Goal: Task Accomplishment & Management: Use online tool/utility

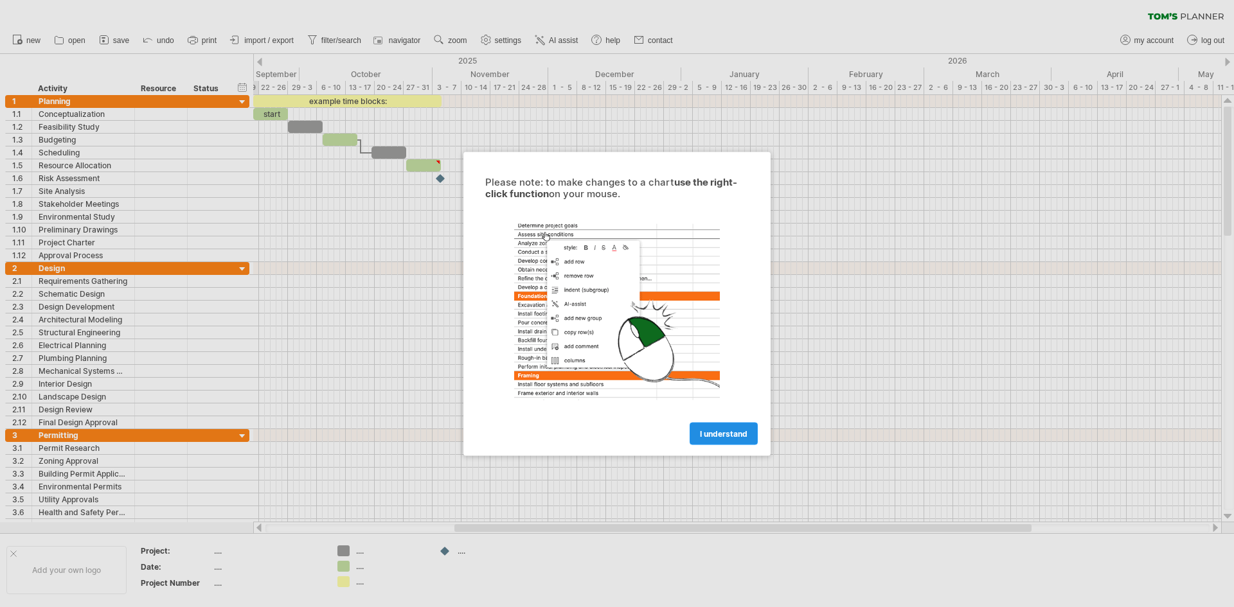
click at [719, 430] on span "I understand" at bounding box center [724, 434] width 48 height 10
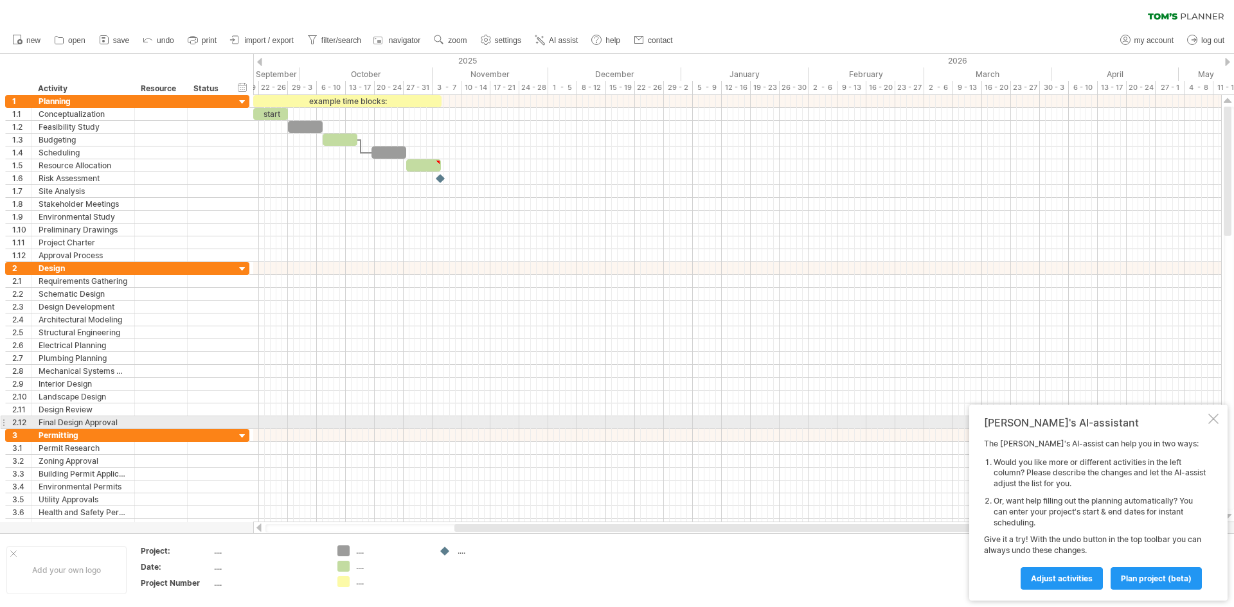
click at [1214, 420] on div at bounding box center [1213, 419] width 10 height 10
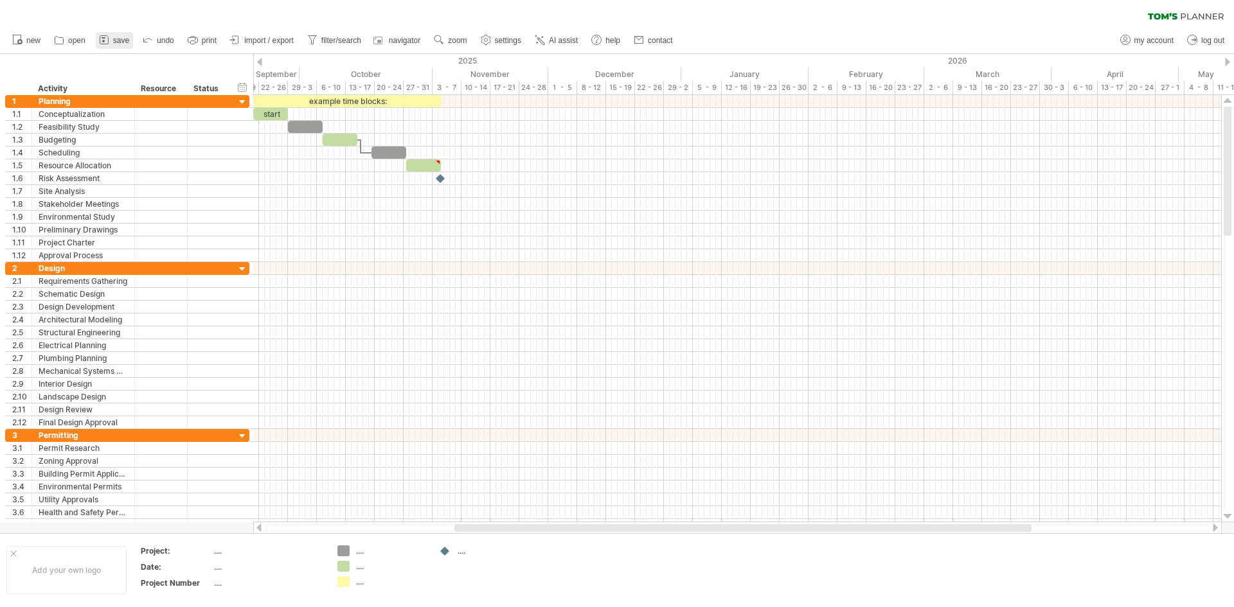
click at [111, 41] on icon at bounding box center [104, 39] width 13 height 13
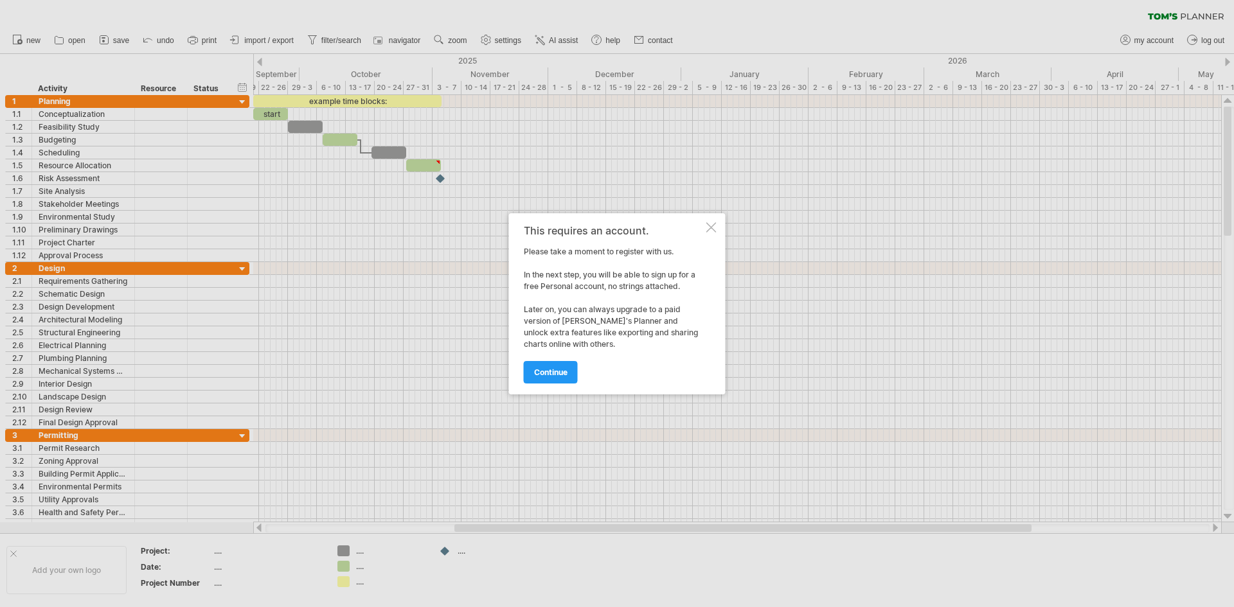
click at [715, 229] on div at bounding box center [711, 227] width 10 height 10
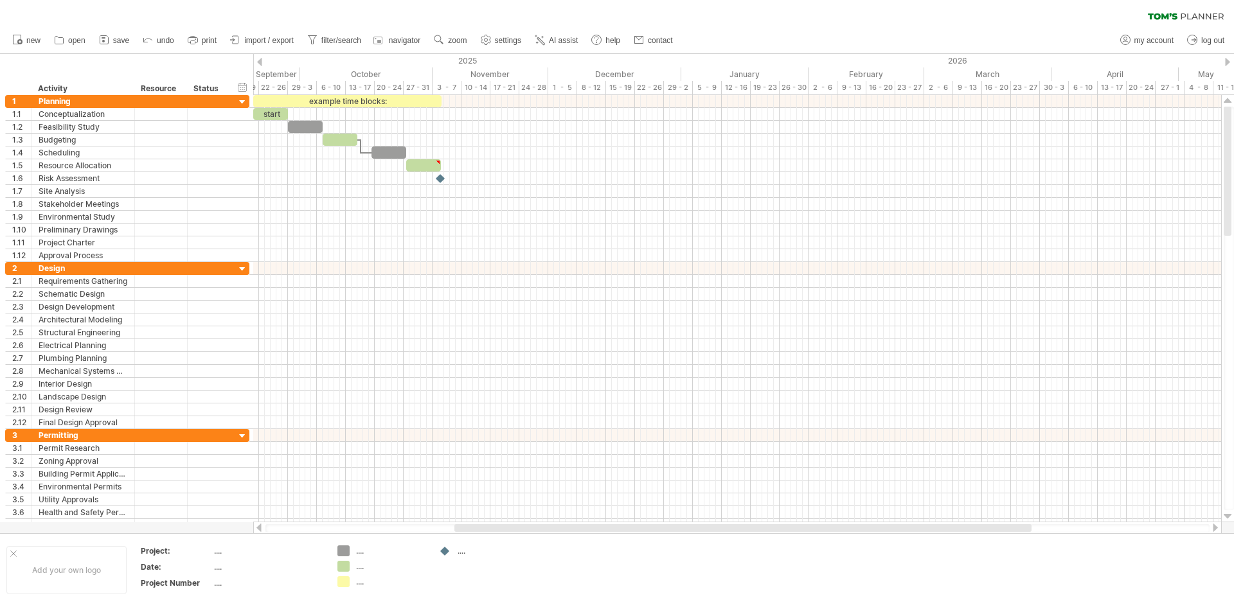
click at [282, 524] on div at bounding box center [737, 528] width 969 height 13
click at [282, 530] on div at bounding box center [737, 529] width 944 height 8
click at [259, 528] on div at bounding box center [259, 528] width 10 height 8
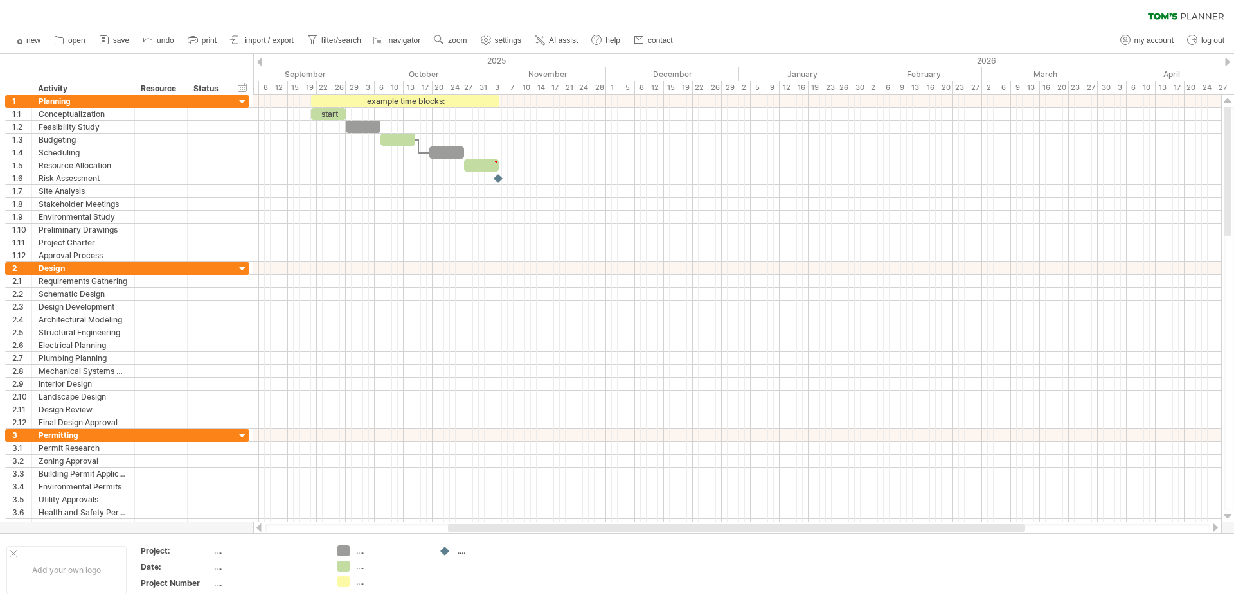
click at [259, 528] on div at bounding box center [259, 528] width 10 height 8
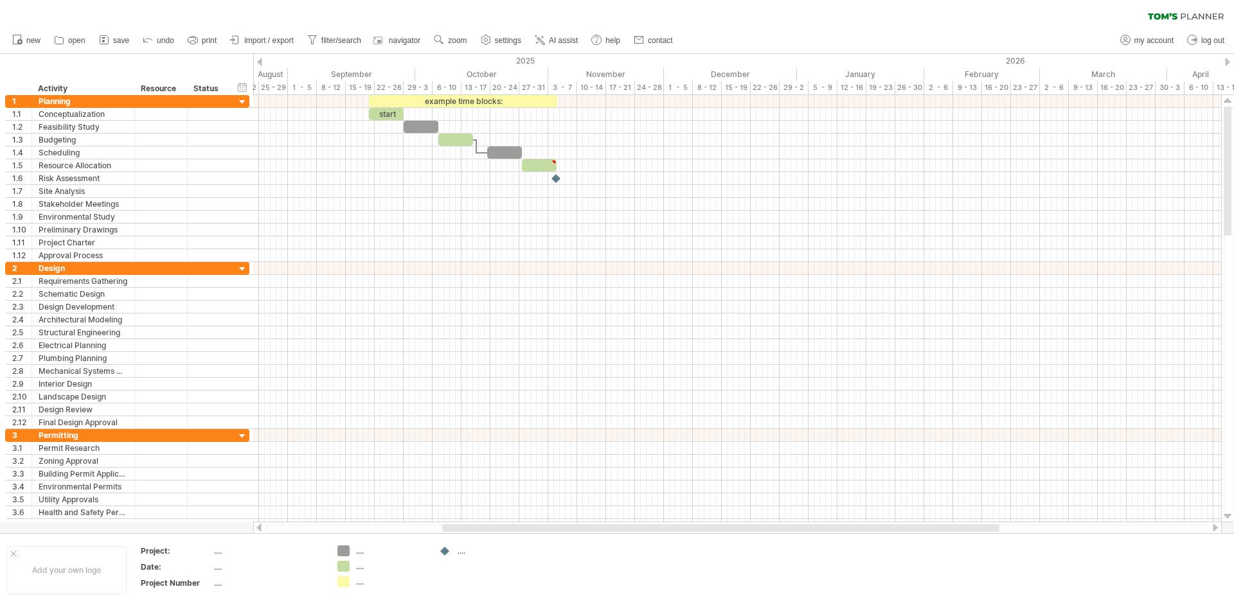
click at [259, 528] on div at bounding box center [259, 528] width 10 height 8
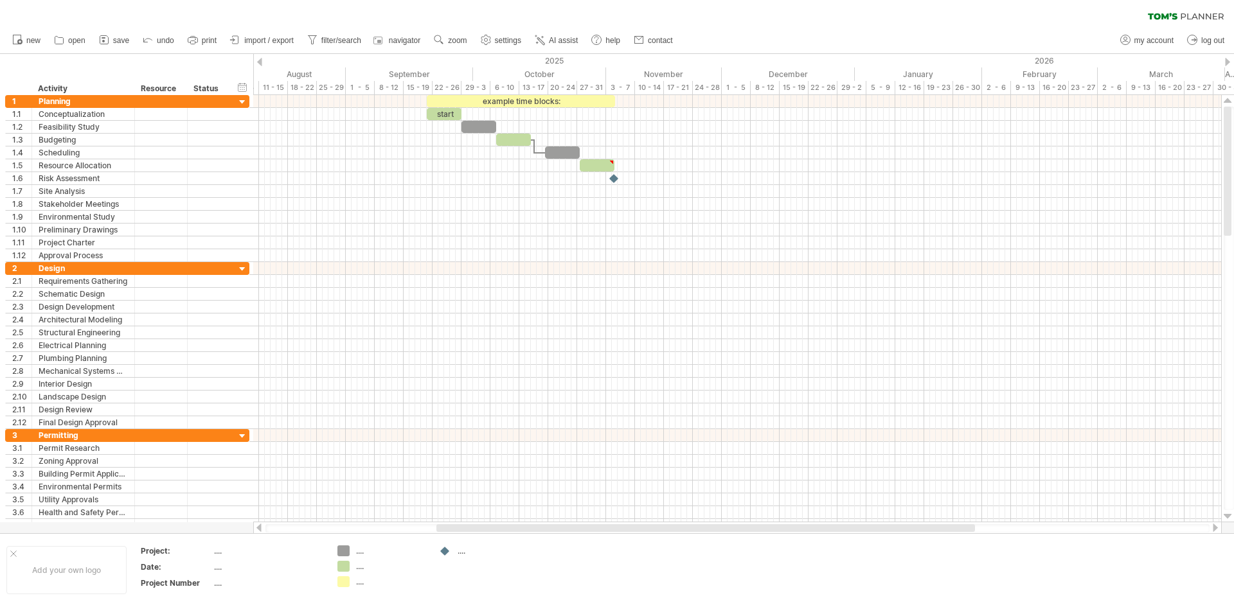
click at [259, 528] on div at bounding box center [259, 528] width 10 height 8
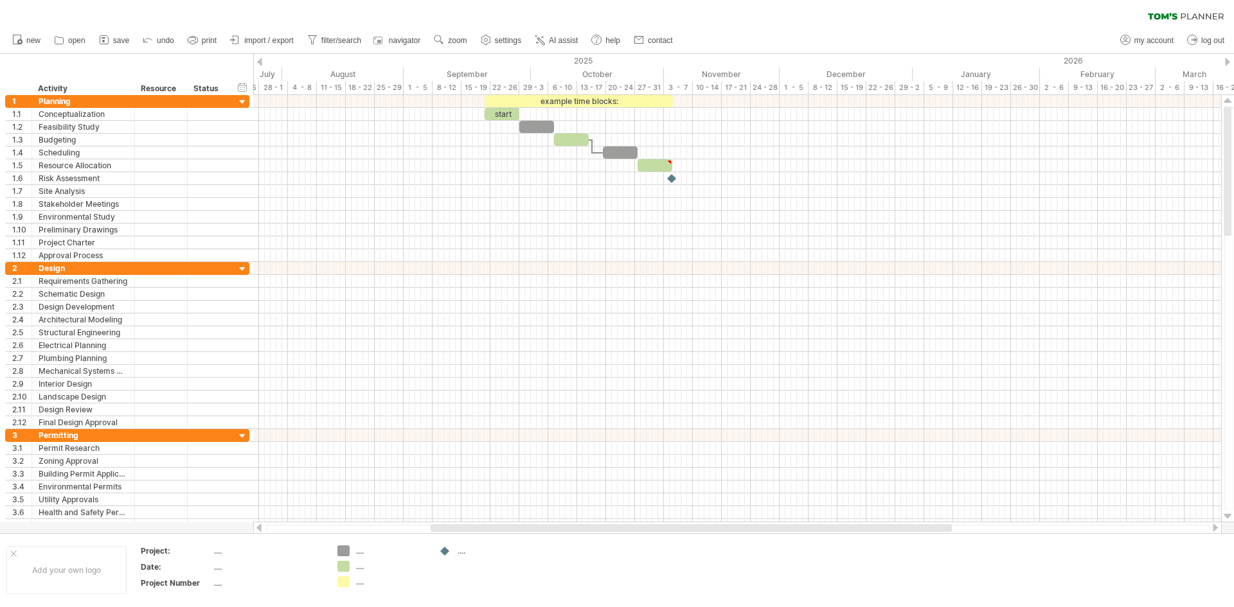
click at [259, 528] on div at bounding box center [259, 528] width 10 height 8
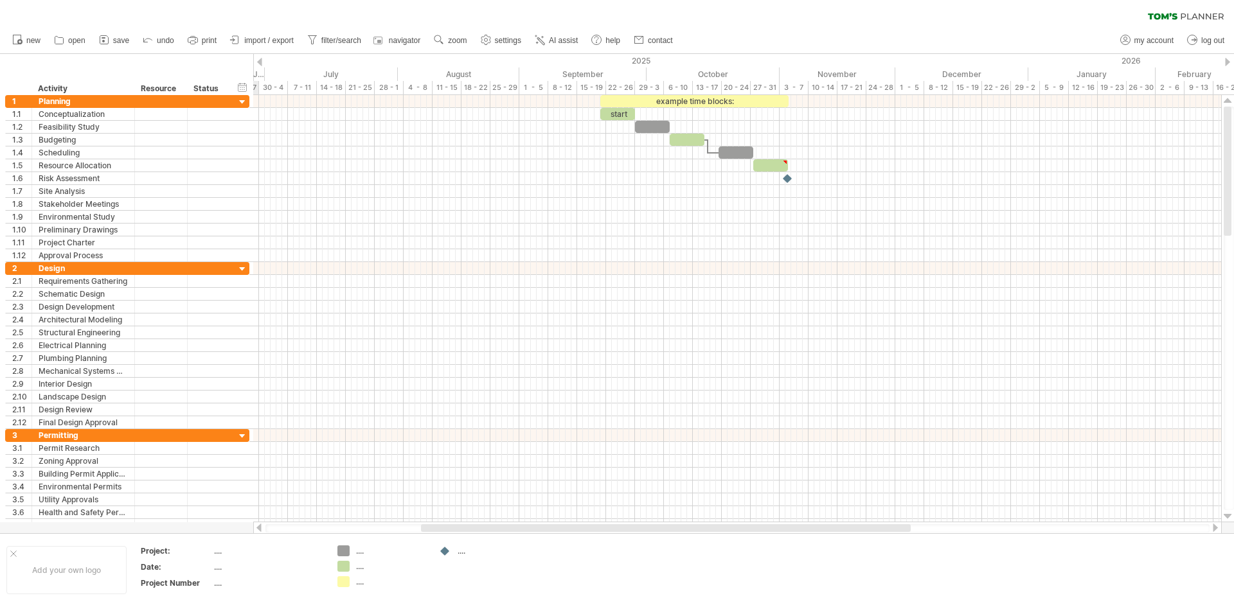
click at [259, 528] on div at bounding box center [259, 528] width 10 height 8
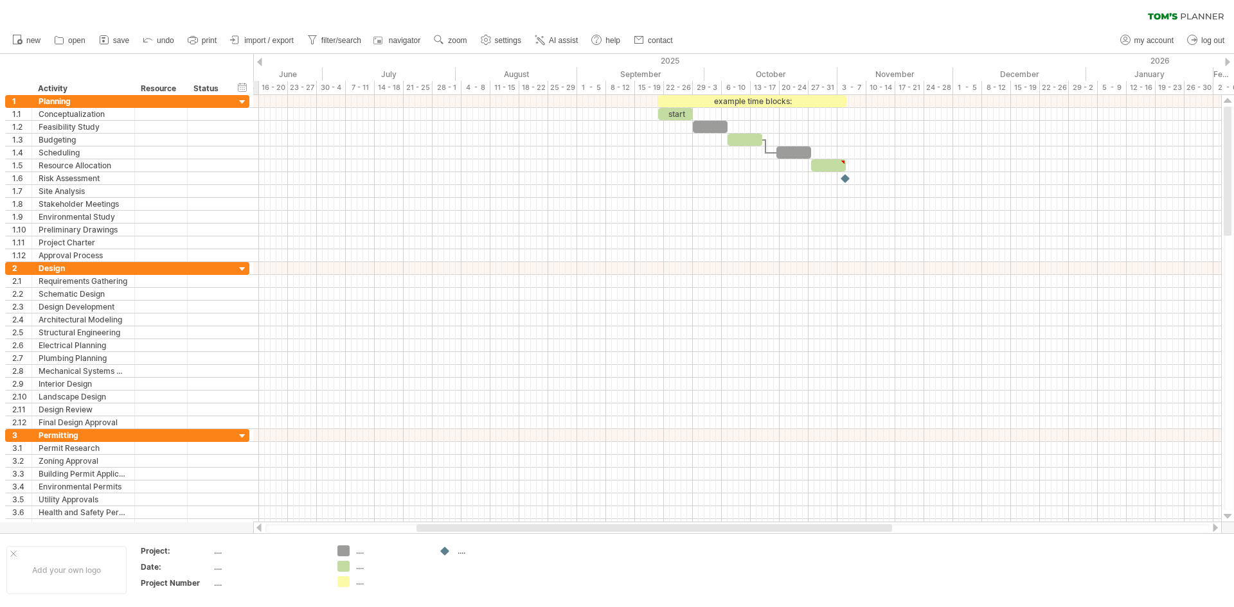
click at [259, 528] on div at bounding box center [259, 528] width 10 height 8
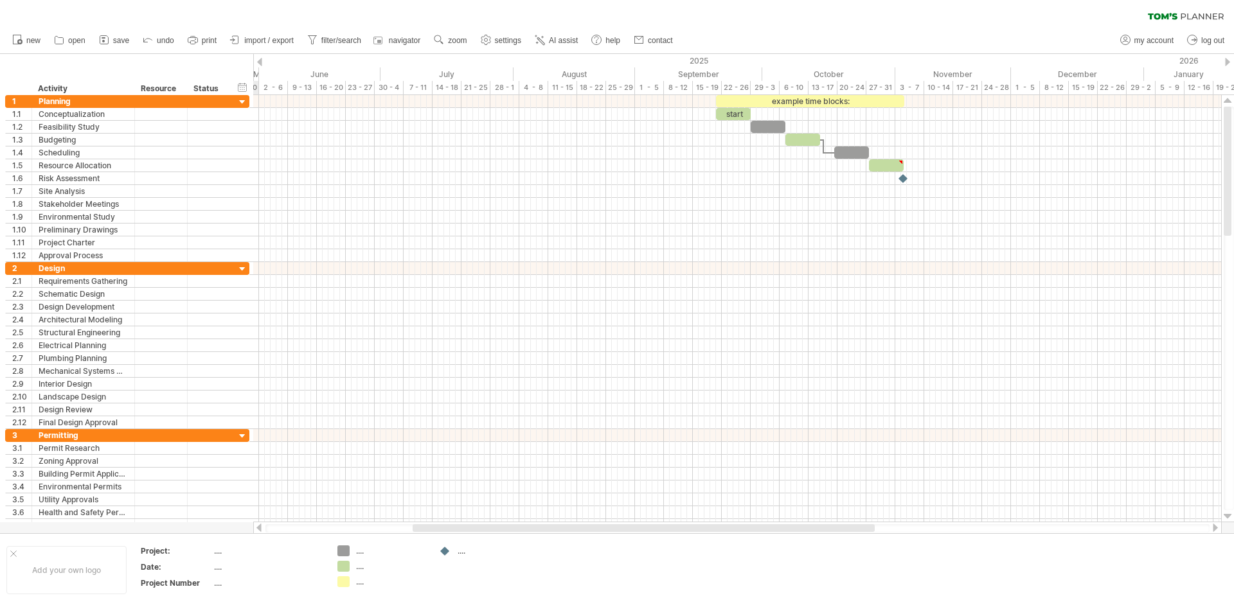
click at [259, 528] on div at bounding box center [259, 528] width 10 height 8
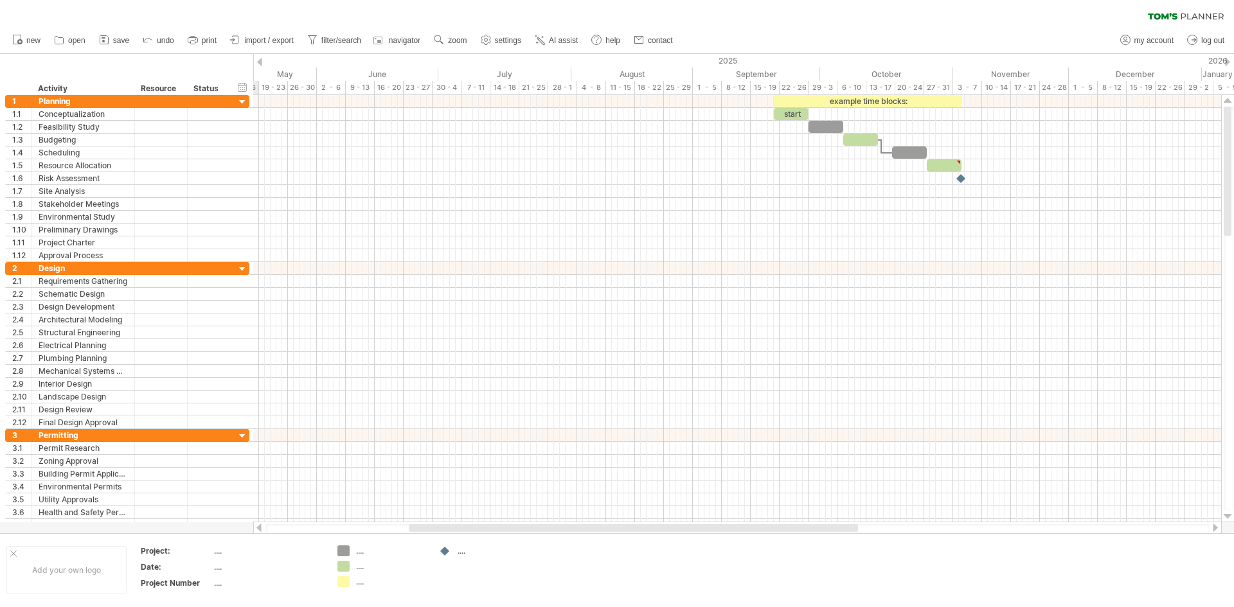
click at [259, 528] on div at bounding box center [259, 528] width 10 height 8
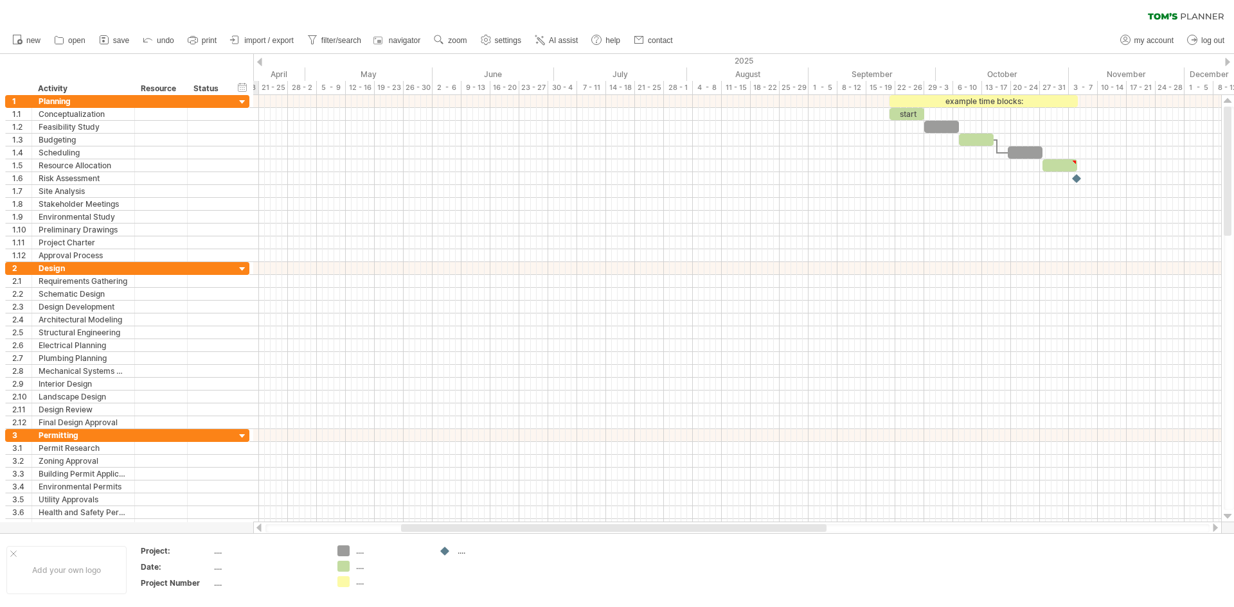
click at [259, 528] on div at bounding box center [259, 528] width 10 height 8
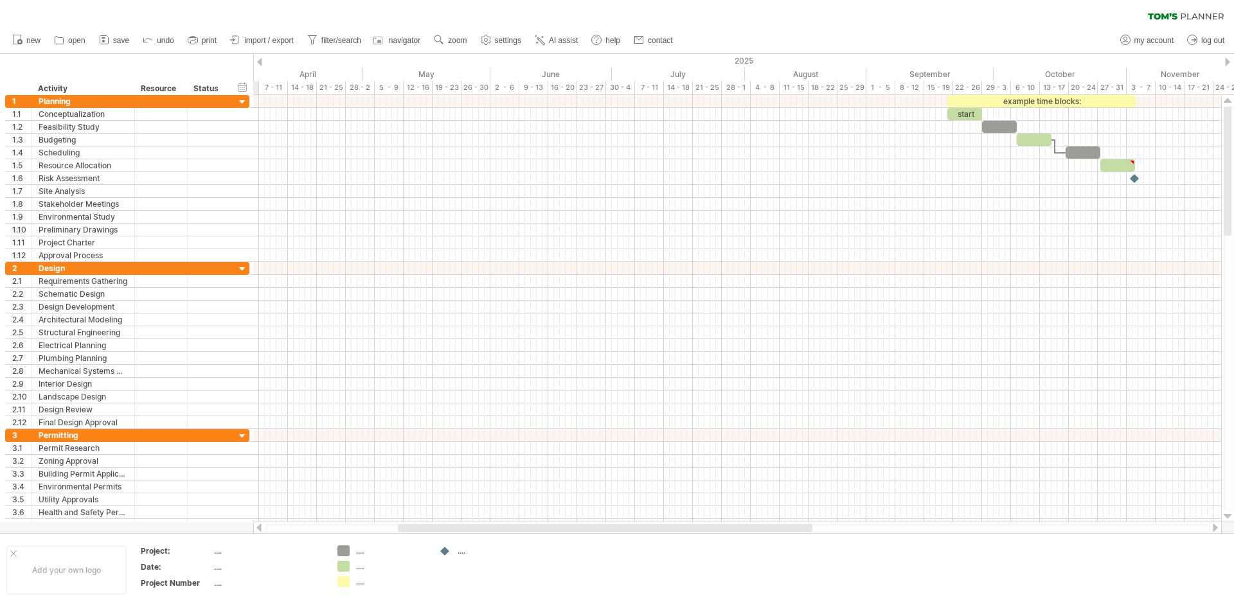
click at [259, 528] on div at bounding box center [259, 528] width 10 height 8
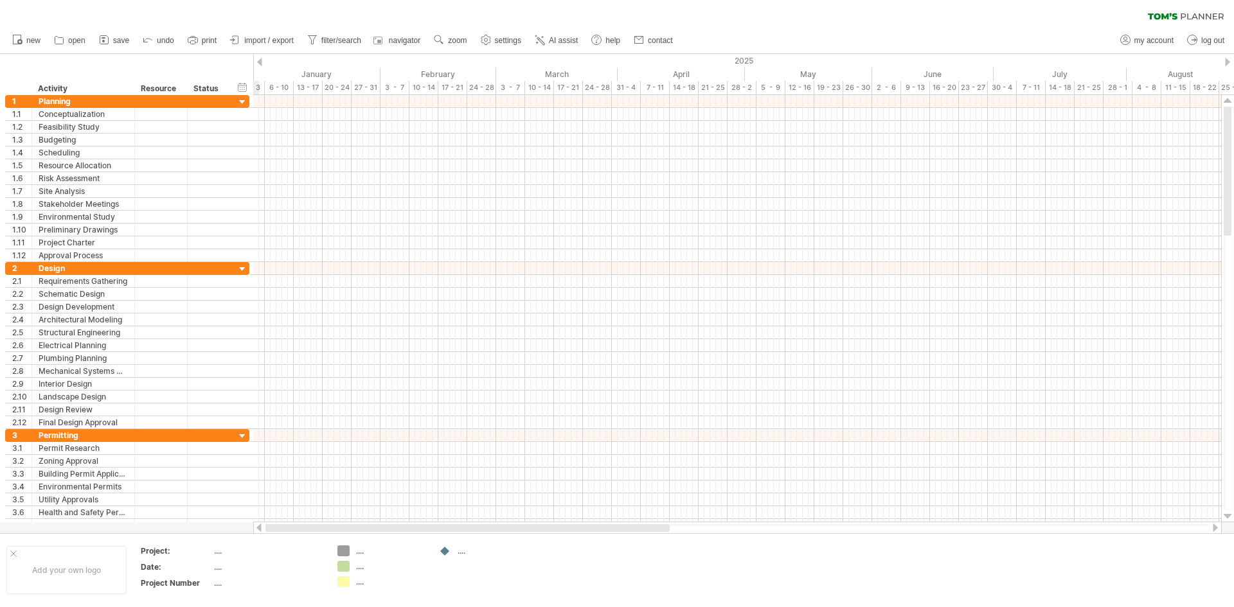
drag, startPoint x: 406, startPoint y: 528, endPoint x: 252, endPoint y: 523, distance: 153.7
click at [250, 527] on div "Trying to reach [DOMAIN_NAME] Connected again... 0% clear filter new 1" at bounding box center [617, 303] width 1234 height 607
click at [257, 39] on span "import / export" at bounding box center [268, 40] width 49 height 9
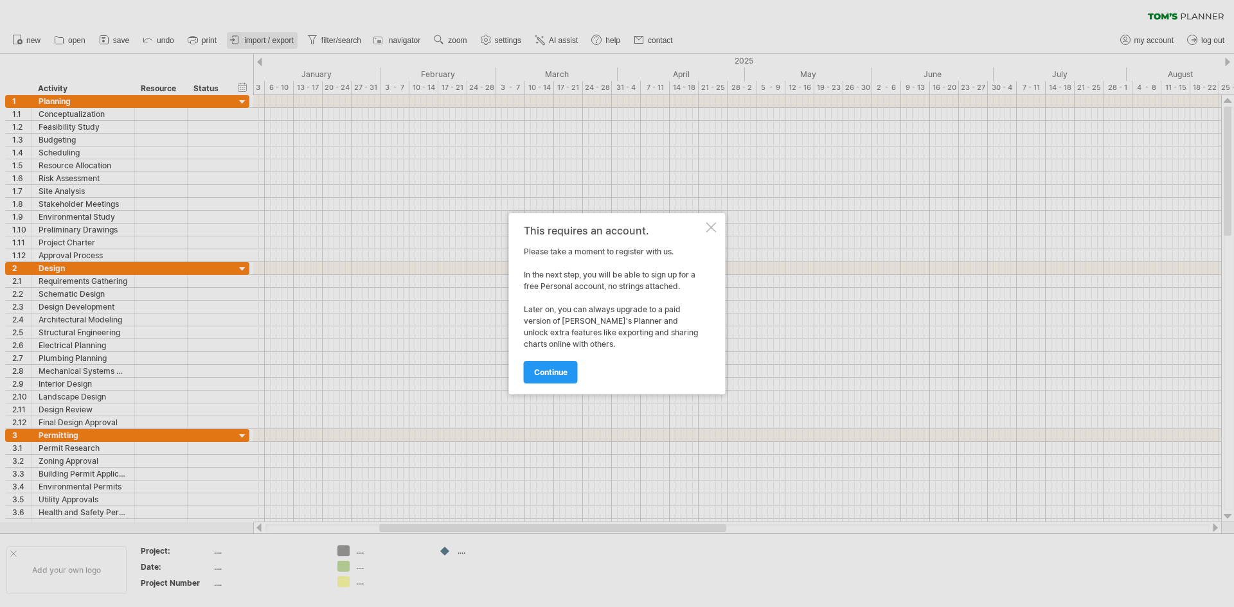
click at [257, 39] on div at bounding box center [617, 303] width 1234 height 607
